Goal: Task Accomplishment & Management: Manage account settings

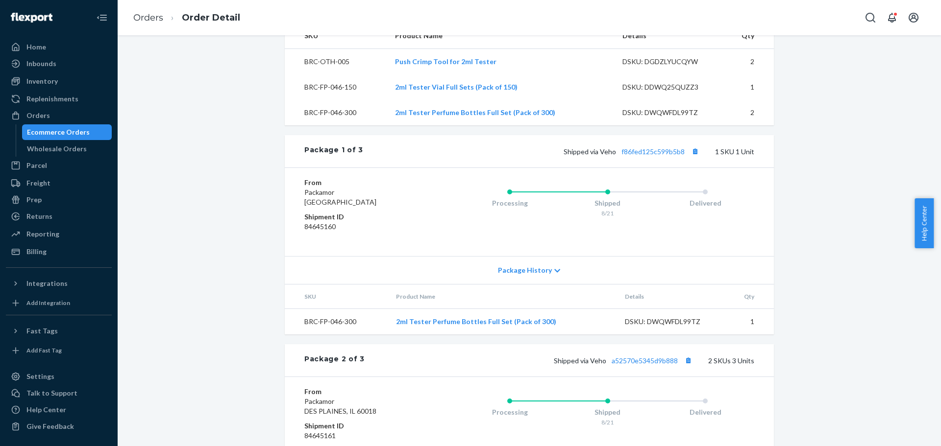
scroll to position [392, 0]
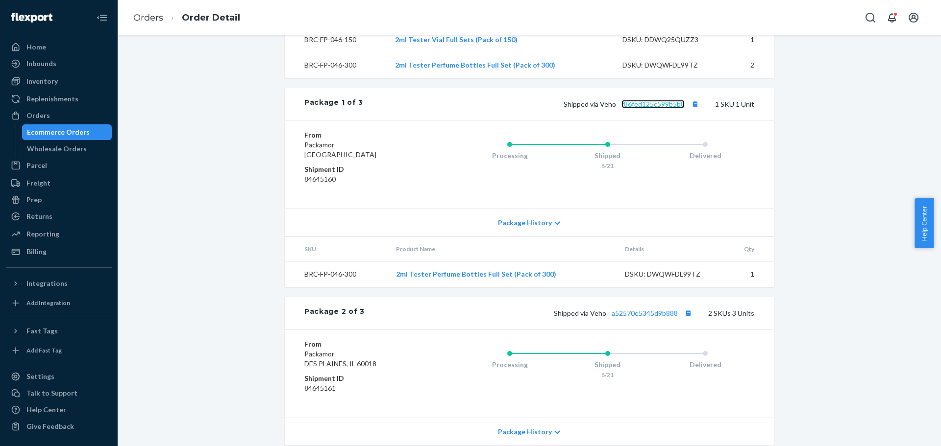
click at [661, 108] on link "f86fed125c599b5b8" at bounding box center [652, 104] width 63 height 8
click at [638, 317] on link "a52570e5345d9b888" at bounding box center [644, 313] width 66 height 8
click at [38, 116] on div "Orders" at bounding box center [38, 116] width 24 height 10
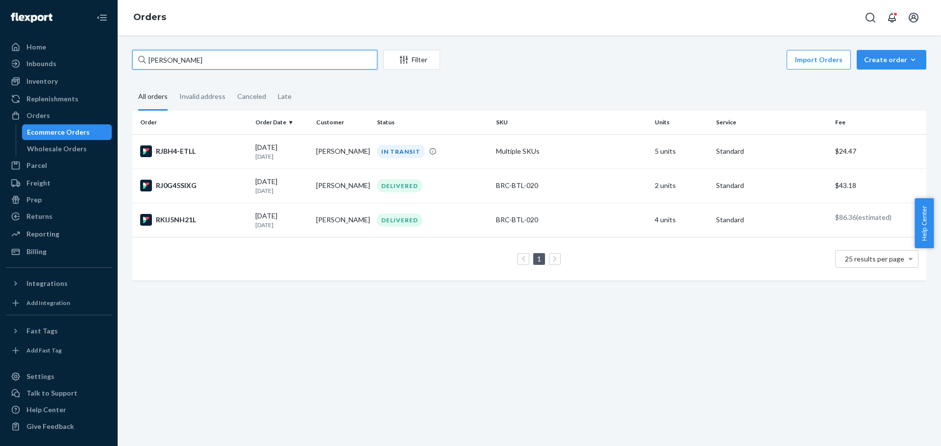
click at [349, 59] on input "[PERSON_NAME]" at bounding box center [254, 60] width 245 height 20
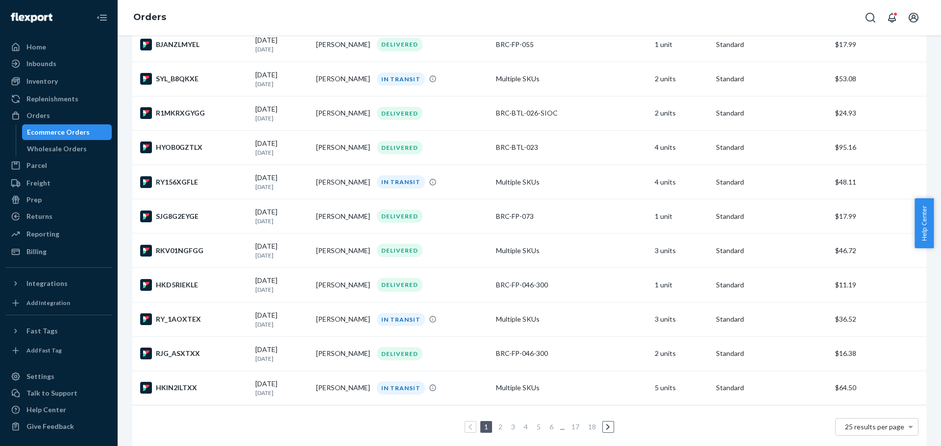
scroll to position [610, 0]
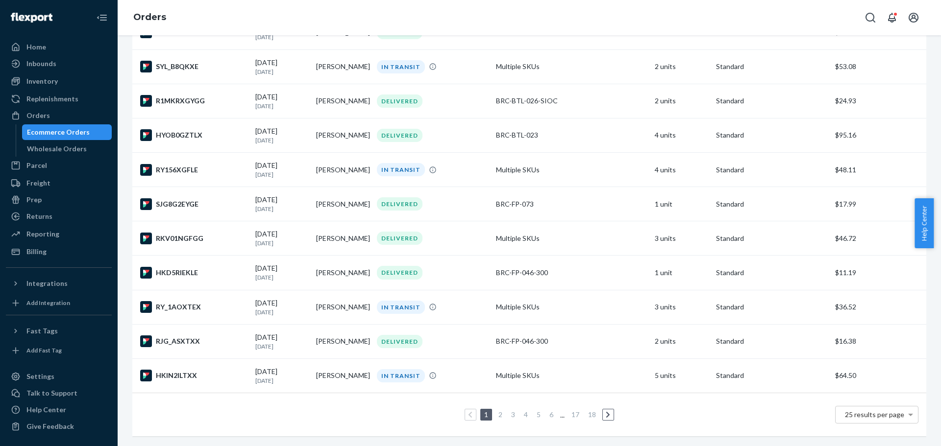
click at [496, 411] on link "2" at bounding box center [500, 415] width 8 height 8
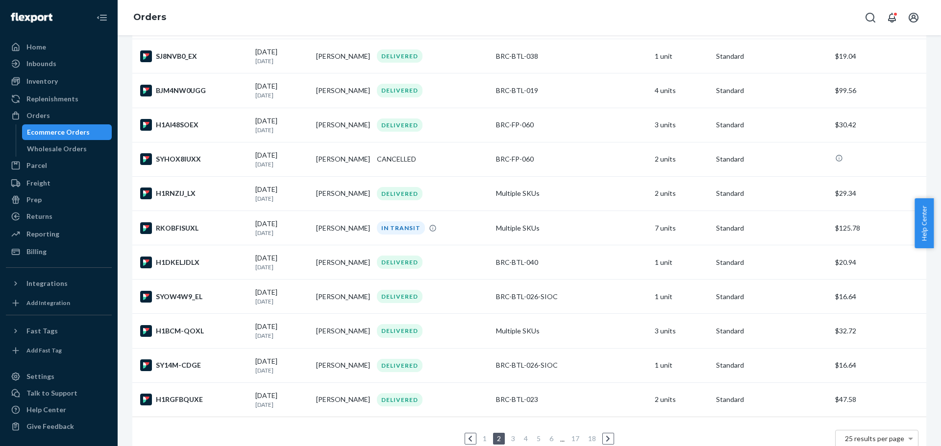
scroll to position [588, 0]
click at [275, 225] on div "[DATE] [DATE]" at bounding box center [281, 228] width 53 height 18
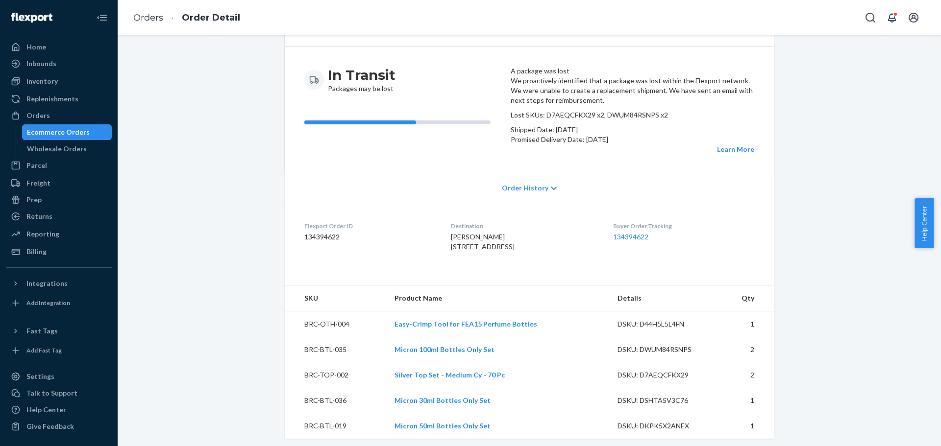
scroll to position [98, 0]
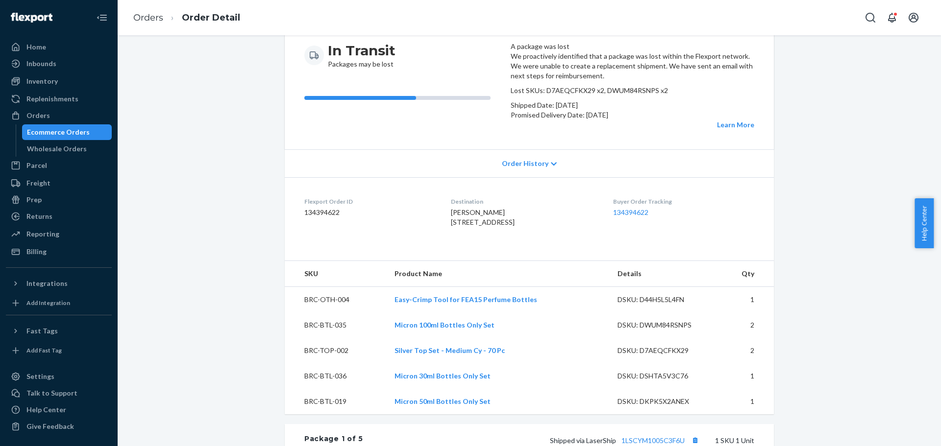
click at [576, 96] on p "Lost SKUs: D7AEQCFKX29 x2, DWUM84RSNPS x2" at bounding box center [632, 91] width 243 height 10
copy p "D7AEQCFKX29"
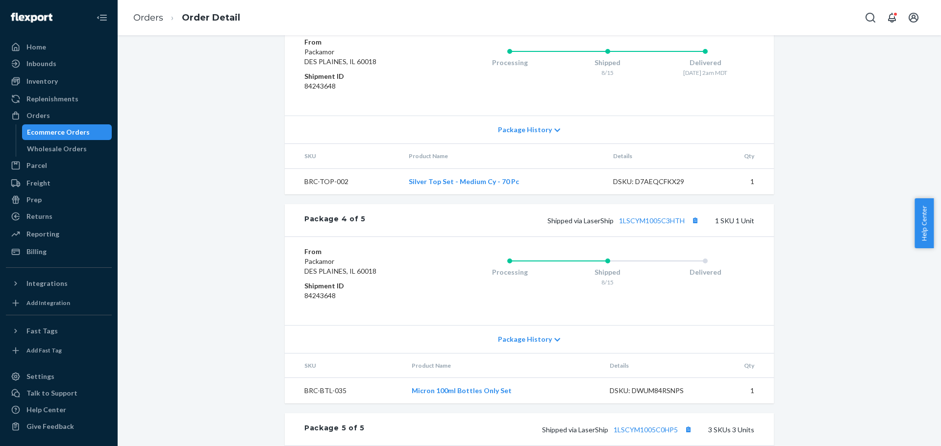
scroll to position [0, 0]
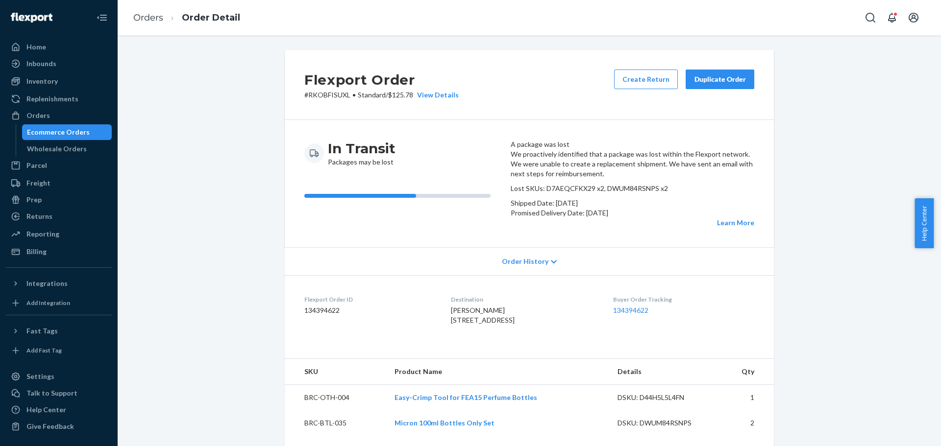
click at [629, 194] on p "Lost SKUs: D7AEQCFKX29 x2, DWUM84RSNPS x2" at bounding box center [632, 189] width 243 height 10
copy p "DWUM84RSNPS"
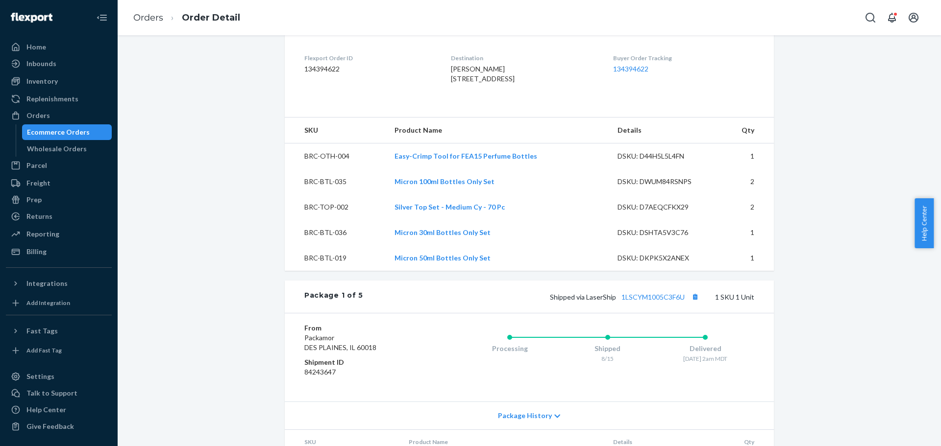
click at [651, 187] on div "DSKU: DWUM84RSNPS" at bounding box center [663, 182] width 92 height 10
copy div "DWUM84RSNPS"
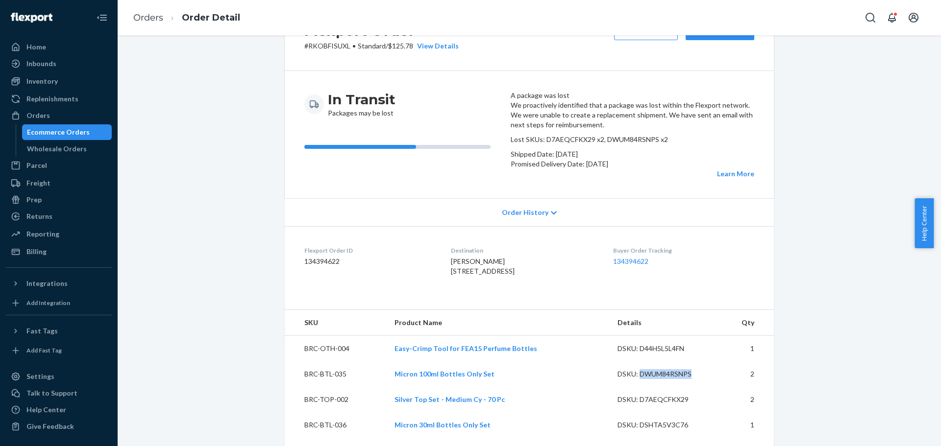
scroll to position [0, 0]
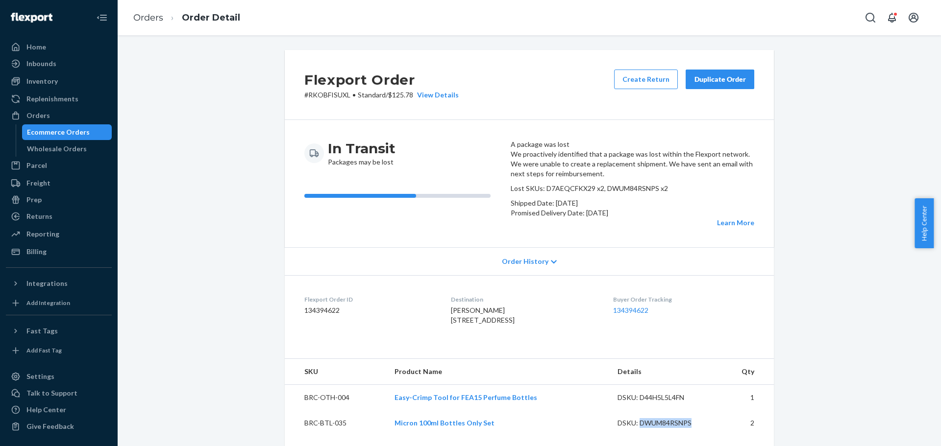
drag, startPoint x: 443, startPoint y: 361, endPoint x: 468, endPoint y: 384, distance: 33.6
click at [468, 325] on div "[PERSON_NAME] [STREET_ADDRESS]" at bounding box center [524, 316] width 146 height 20
copy span "[STREET_ADDRESS]"
click at [709, 79] on div "Duplicate Order" at bounding box center [720, 79] width 52 height 10
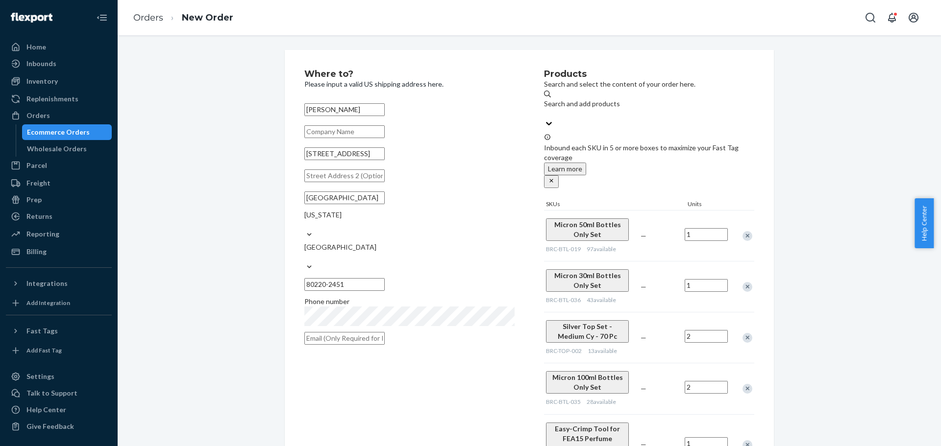
click at [744, 231] on div "Remove Item" at bounding box center [747, 236] width 10 height 10
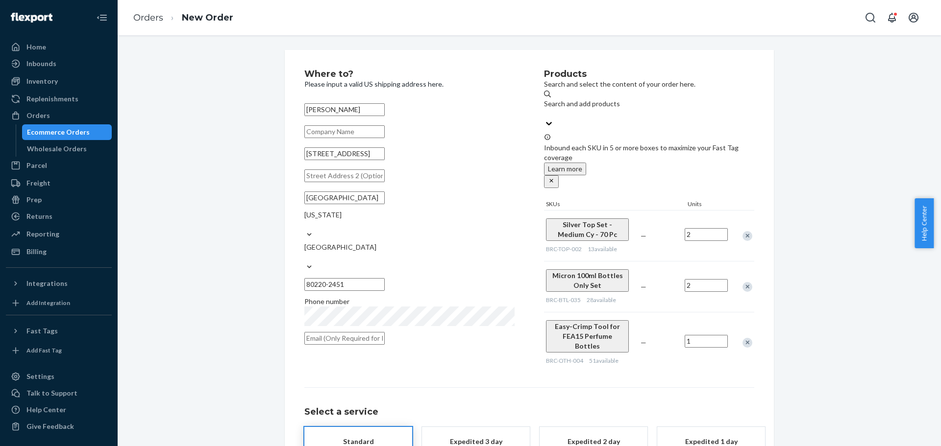
click at [744, 231] on div "Remove Item" at bounding box center [747, 236] width 10 height 10
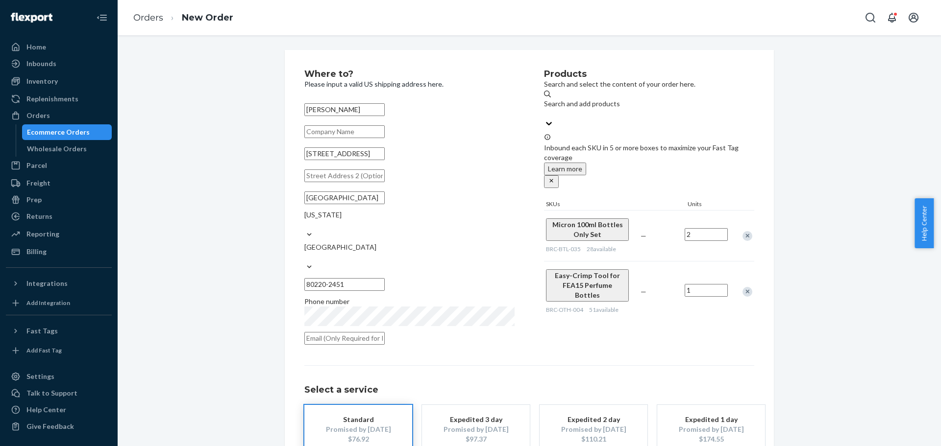
click at [743, 287] on div "Remove Item" at bounding box center [747, 292] width 10 height 10
click at [581, 269] on div "Products Search and select the content of your order here. Search and add produ…" at bounding box center [649, 210] width 210 height 281
drag, startPoint x: 437, startPoint y: 247, endPoint x: 462, endPoint y: 247, distance: 25.0
click at [385, 278] on input "80220-2451" at bounding box center [344, 284] width 80 height 13
type input "80220"
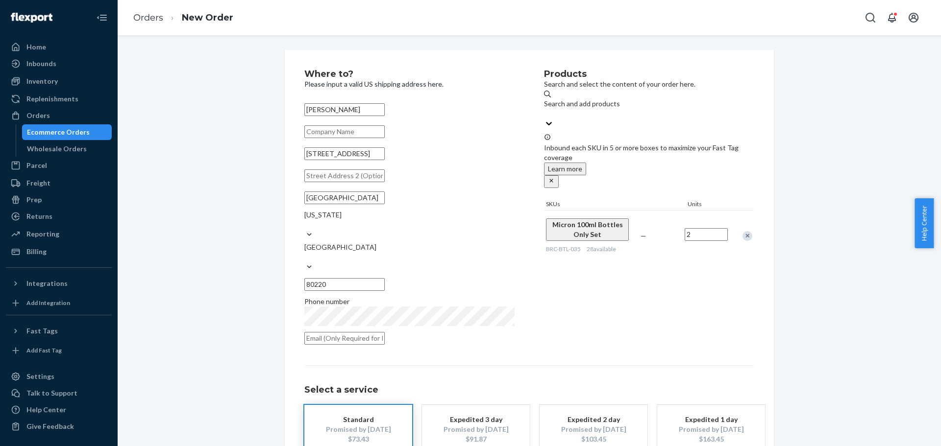
click at [601, 281] on div "Products Search and select the content of your order here. Search and add produ…" at bounding box center [649, 210] width 210 height 281
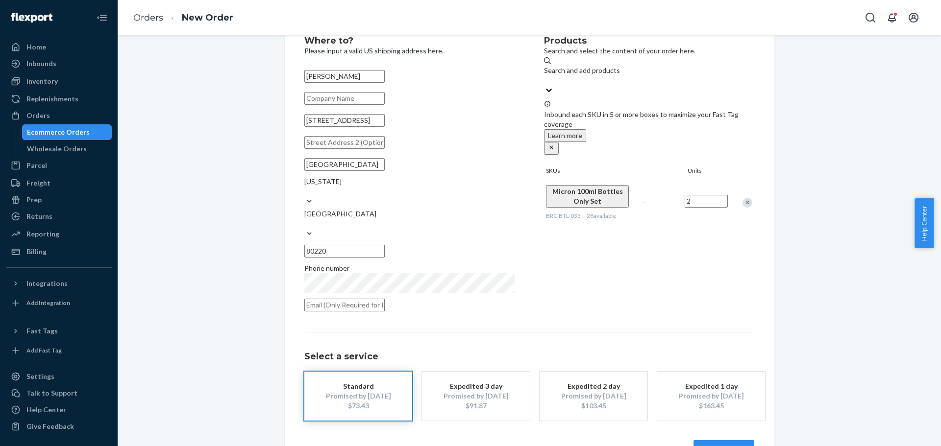
scroll to position [49, 0]
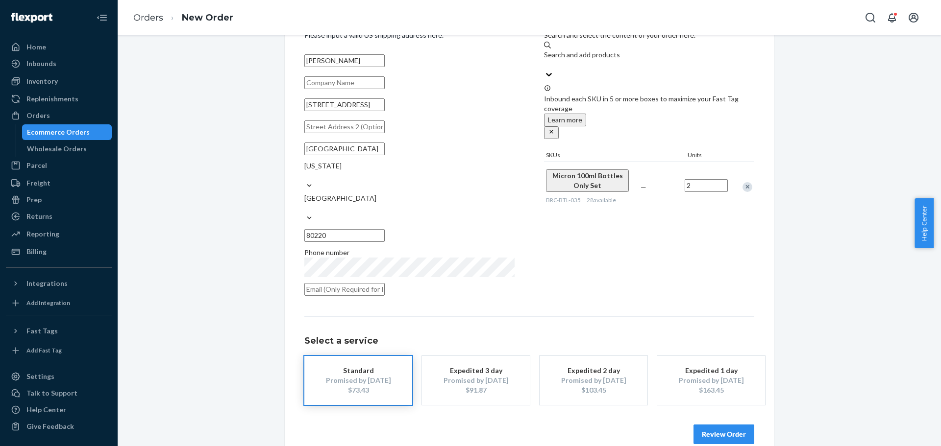
click at [687, 273] on div "Products Search and select the content of your order here. Search and add produ…" at bounding box center [649, 161] width 210 height 281
click at [732, 425] on button "Review Order" at bounding box center [723, 435] width 61 height 20
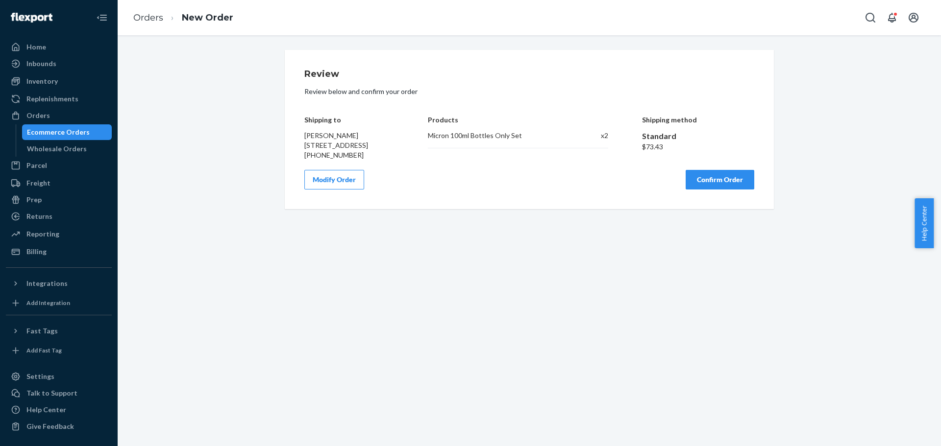
scroll to position [0, 0]
click at [713, 187] on button "Confirm Order" at bounding box center [719, 180] width 69 height 20
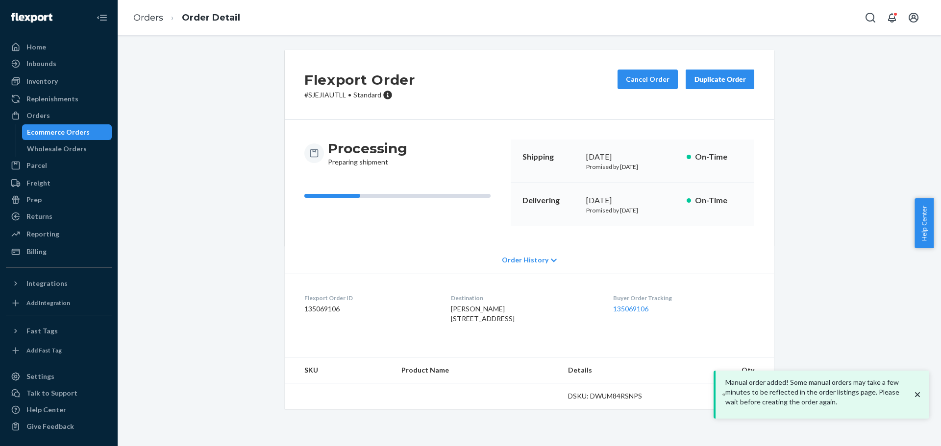
click at [917, 400] on icon "close toast" at bounding box center [917, 395] width 10 height 10
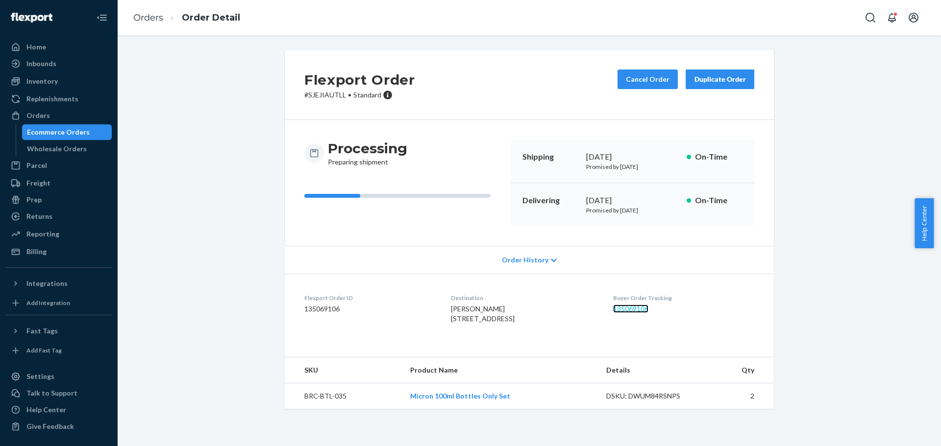
click at [641, 306] on link "135069106" at bounding box center [630, 309] width 35 height 8
click at [893, 17] on icon "Open notifications" at bounding box center [892, 18] width 12 height 12
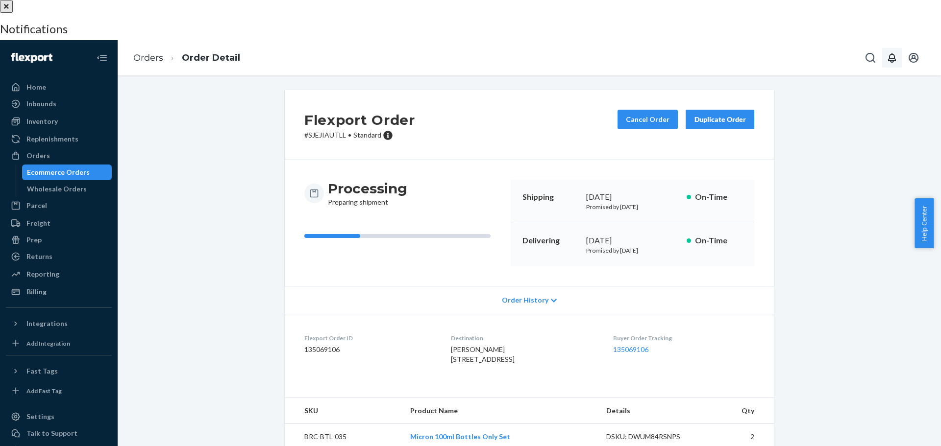
click at [13, 13] on button "close" at bounding box center [6, 6] width 13 height 13
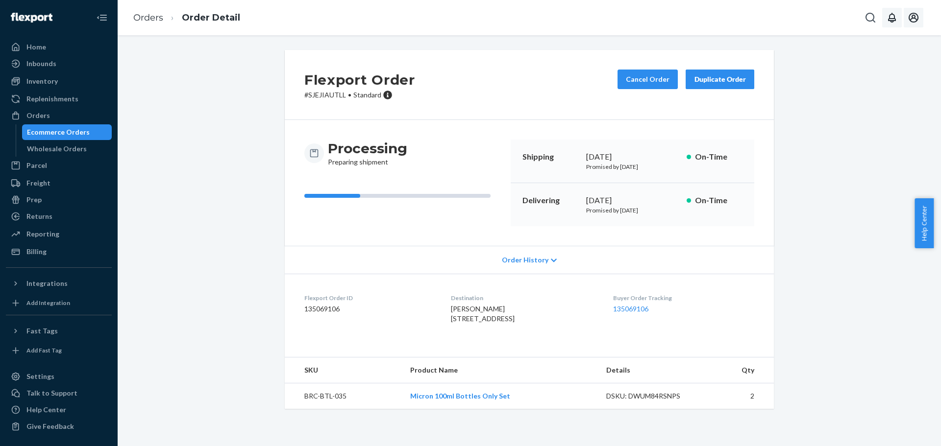
click at [912, 19] on icon "Open account menu" at bounding box center [913, 18] width 12 height 12
click at [805, 165] on div "Flexport Order # SJEJIAUTLL • Standard Cancel Order Duplicate Order Processing …" at bounding box center [529, 235] width 808 height 371
click at [48, 380] on div "Settings" at bounding box center [40, 377] width 28 height 10
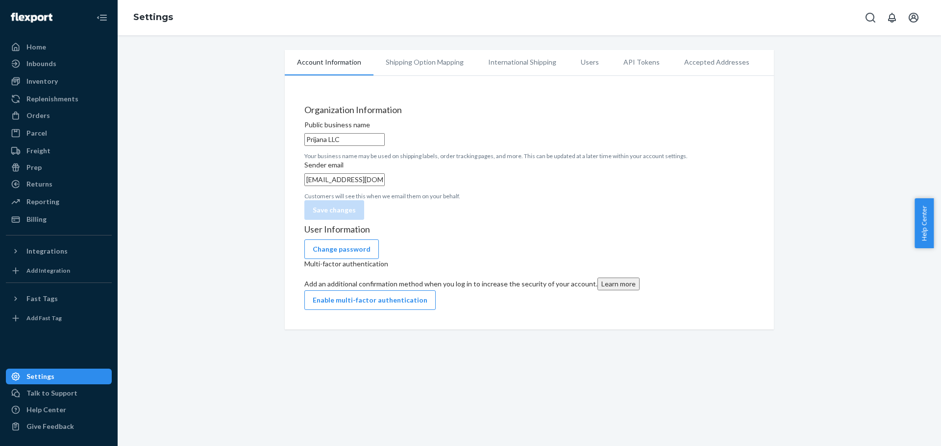
click at [573, 64] on li "Users" at bounding box center [589, 62] width 43 height 24
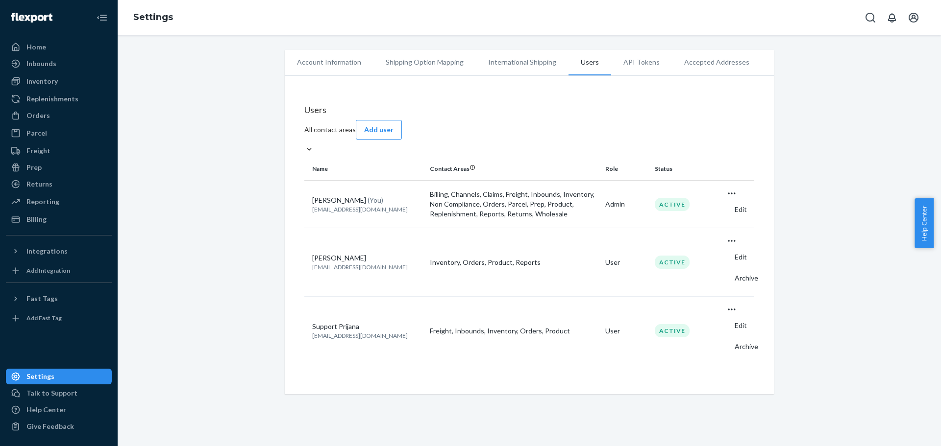
click at [735, 195] on icon "Open user actions" at bounding box center [731, 193] width 7 height 1
click at [727, 220] on button "Edit" at bounding box center [737, 209] width 20 height 21
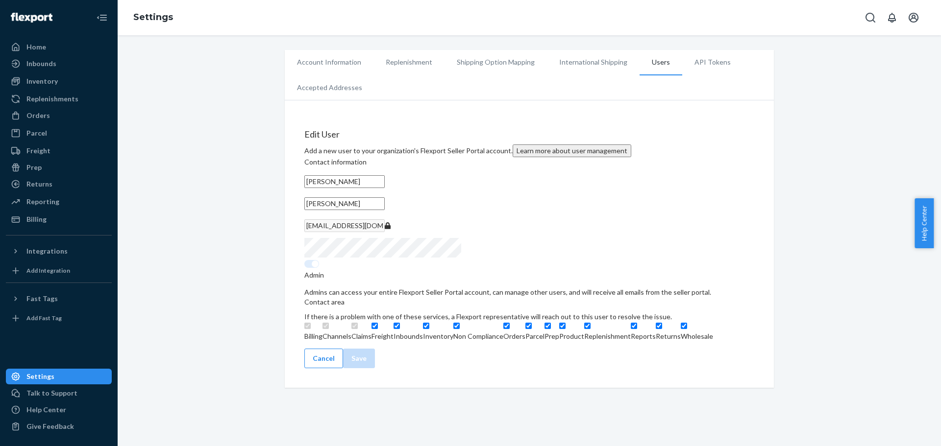
click at [651, 64] on li "Users" at bounding box center [660, 62] width 43 height 25
click at [701, 56] on li "API Tokens" at bounding box center [712, 62] width 61 height 24
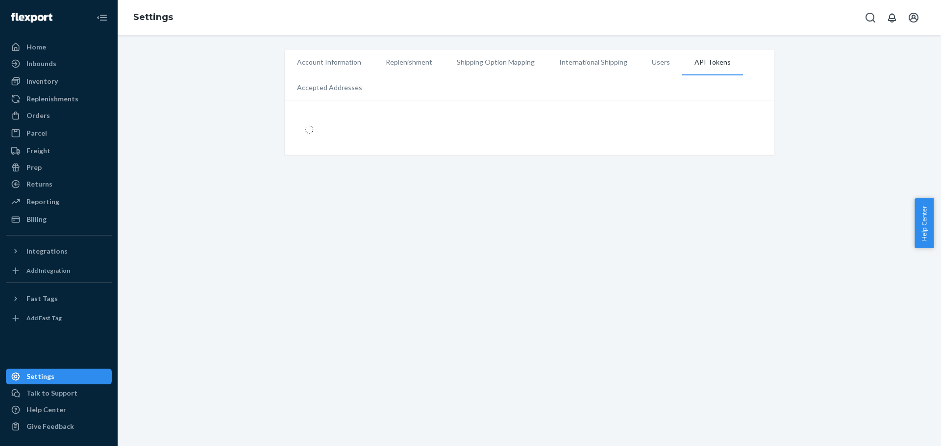
click at [643, 57] on li "Users" at bounding box center [660, 62] width 43 height 24
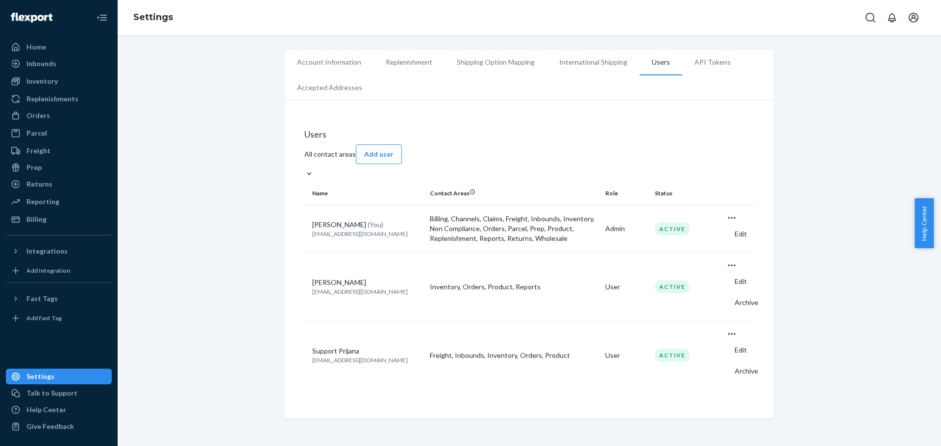
click at [738, 329] on div "Edit Archive" at bounding box center [737, 355] width 20 height 52
click at [734, 347] on span "Edit" at bounding box center [740, 350] width 12 height 7
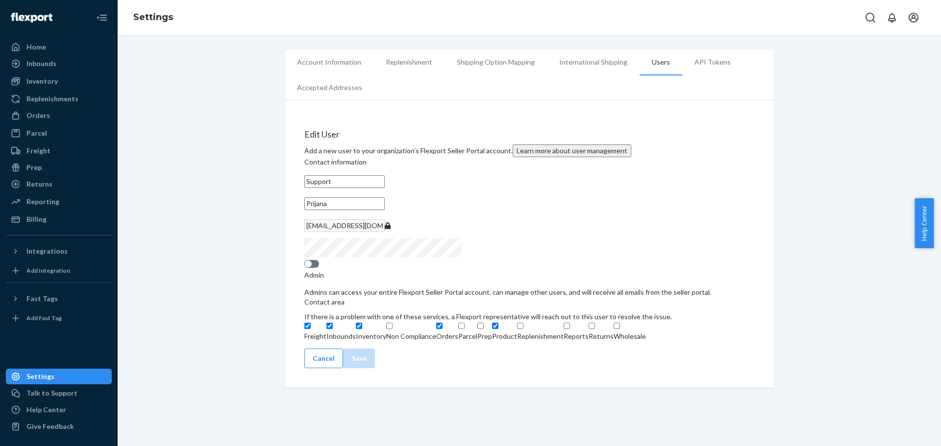
click at [704, 64] on li "API Tokens" at bounding box center [712, 62] width 61 height 24
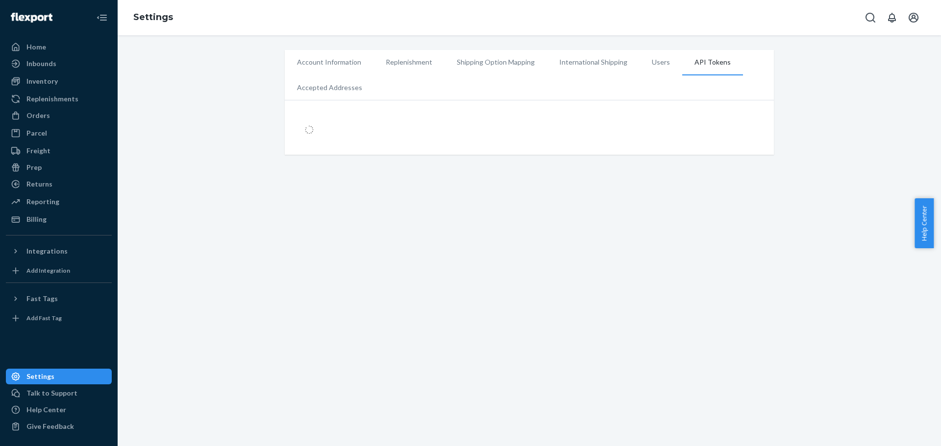
click at [645, 67] on li "Users" at bounding box center [660, 62] width 43 height 24
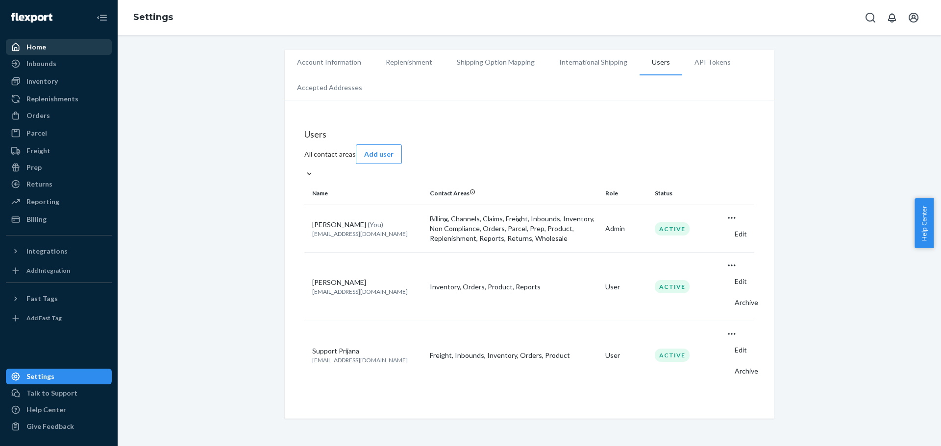
click at [40, 45] on div "Home" at bounding box center [36, 47] width 20 height 10
